Goal: Find specific page/section: Find specific page/section

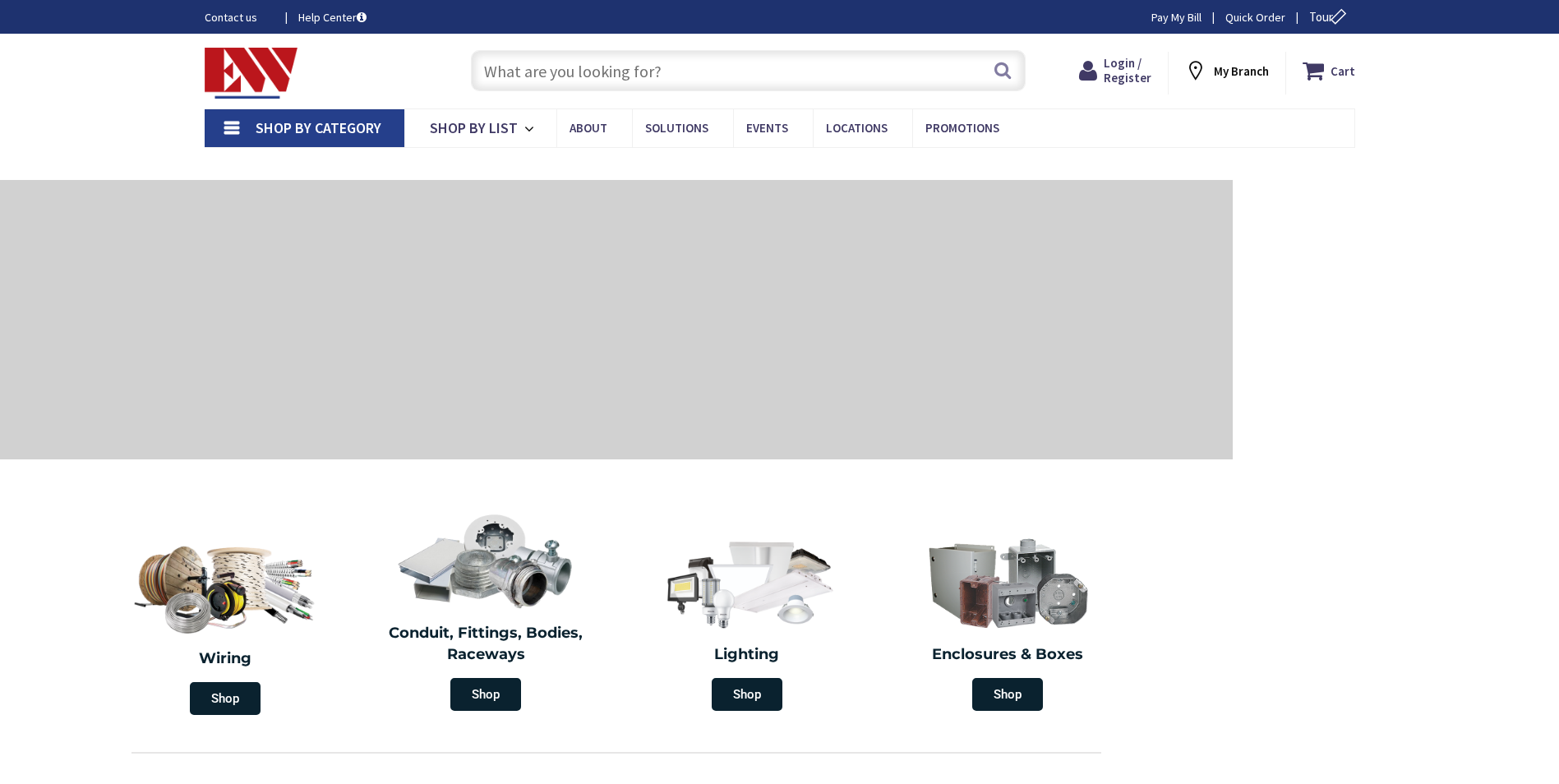
drag, startPoint x: 0, startPoint y: 0, endPoint x: 580, endPoint y: 82, distance: 585.8
click at [580, 82] on input "text" at bounding box center [748, 71] width 555 height 41
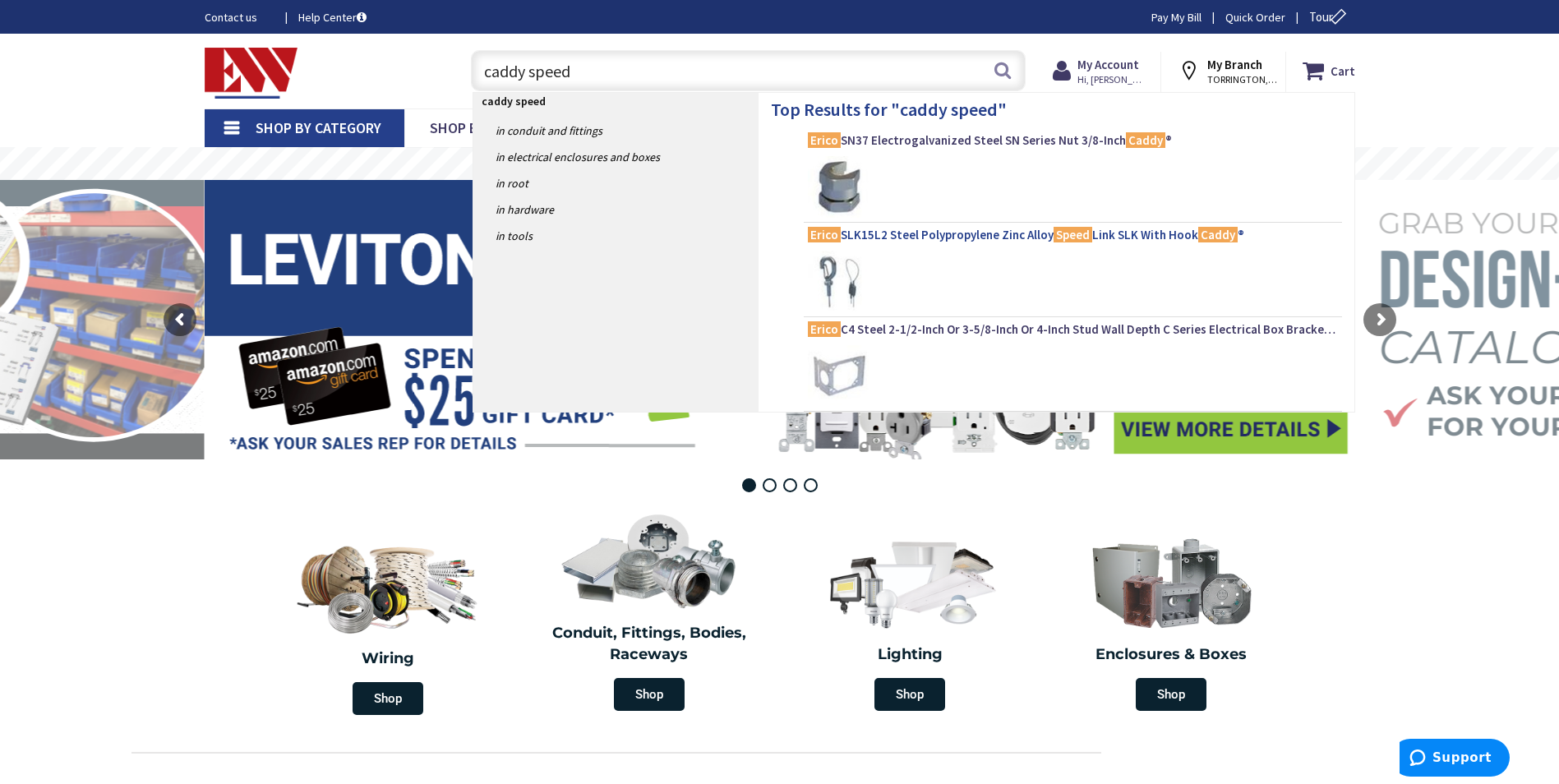
type input "caddy speed"
click at [1013, 234] on span "Erico SLK15L2 Steel Polypropylene Zinc Alloy Speed Link SLK With Hook Caddy ®" at bounding box center [1072, 235] width 530 height 17
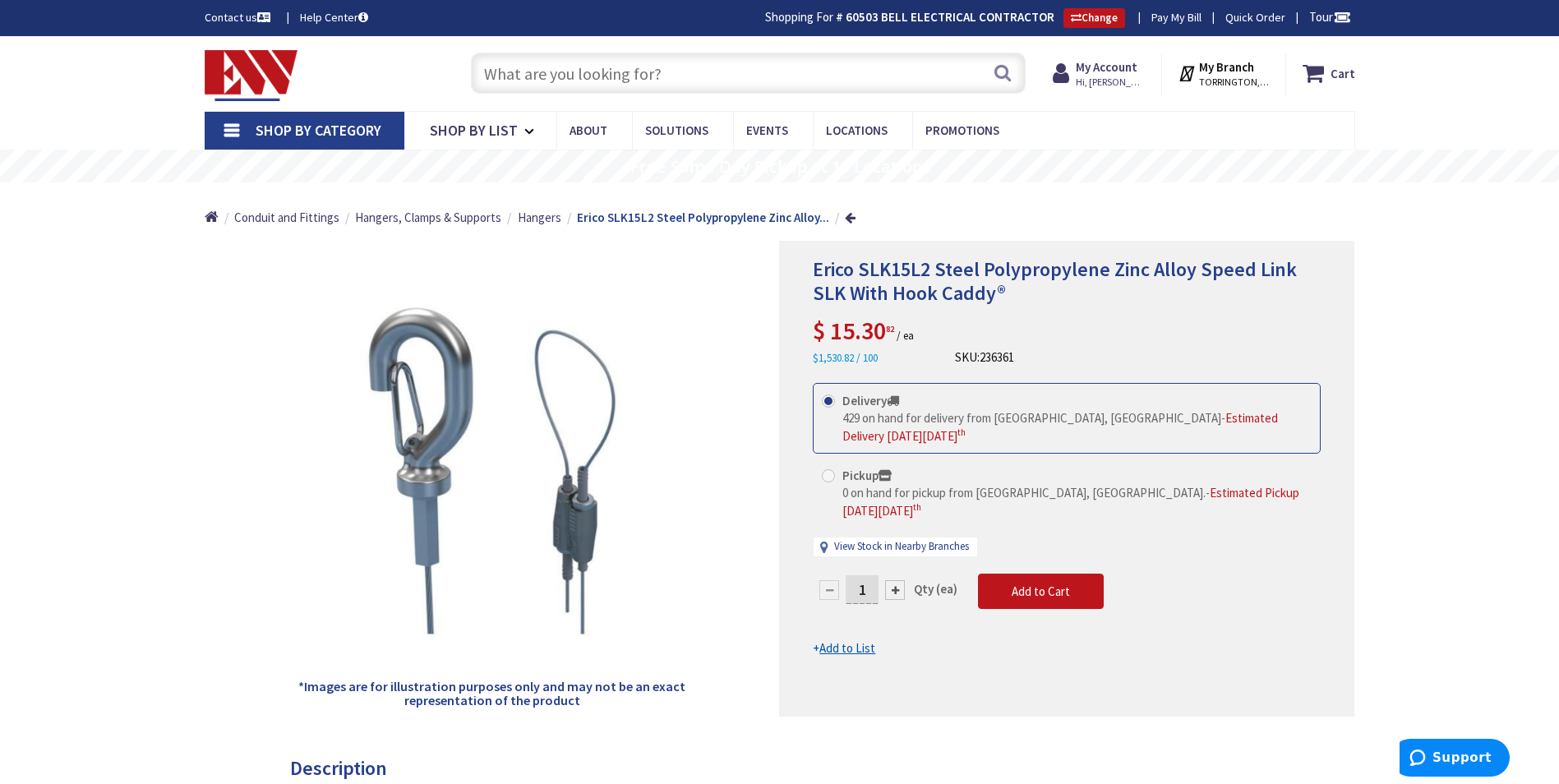
click at [689, 80] on input "text" at bounding box center [748, 73] width 555 height 41
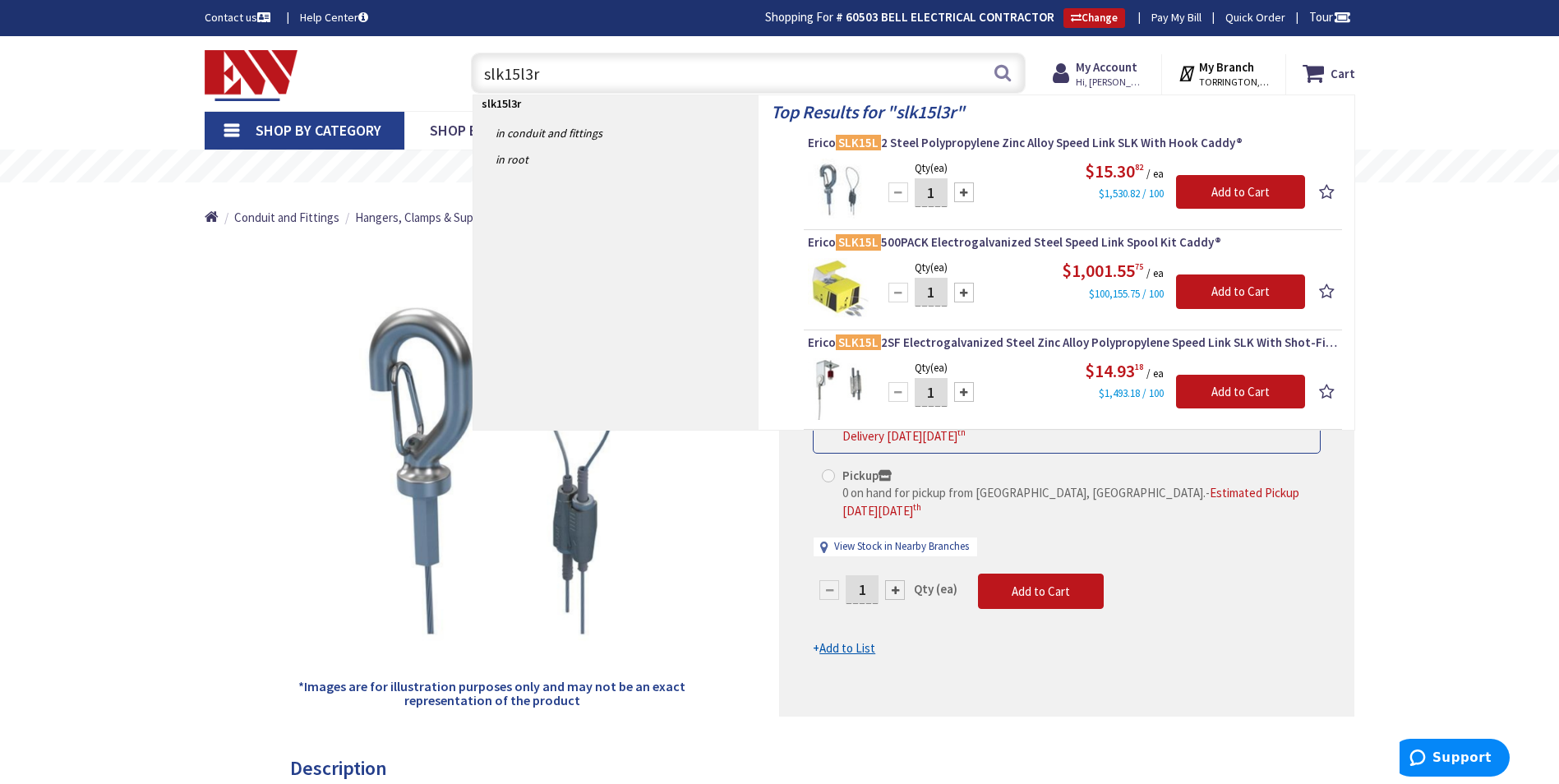
type input "slk15l3r2"
